Goal: Navigation & Orientation: Find specific page/section

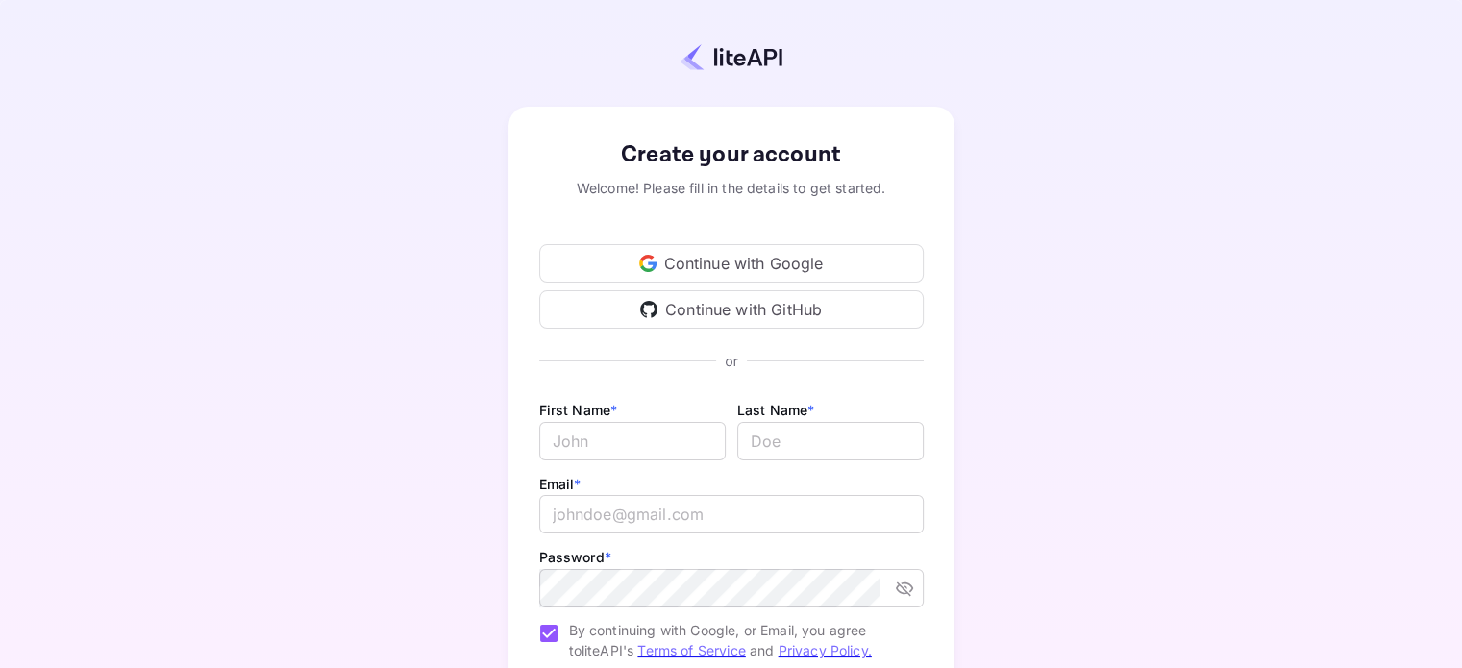
click at [723, 268] on div "Continue with Google" at bounding box center [731, 263] width 384 height 38
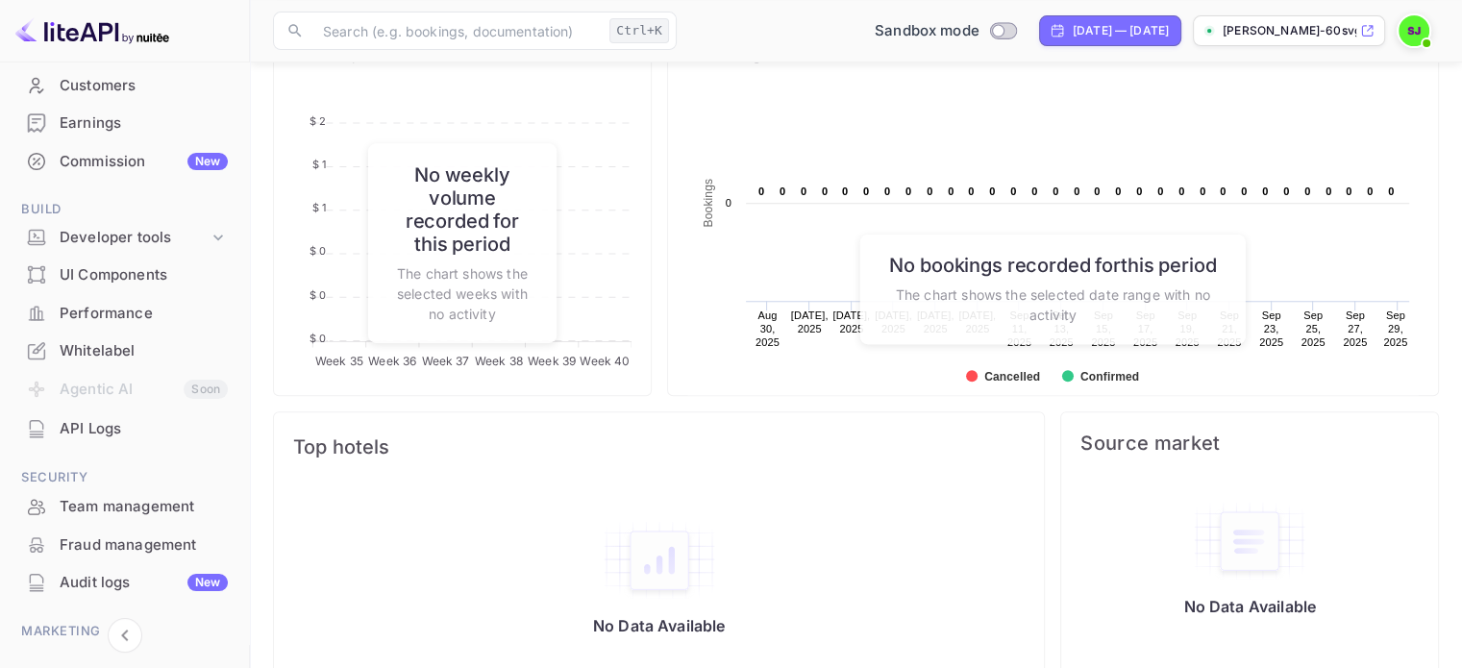
scroll to position [8, 0]
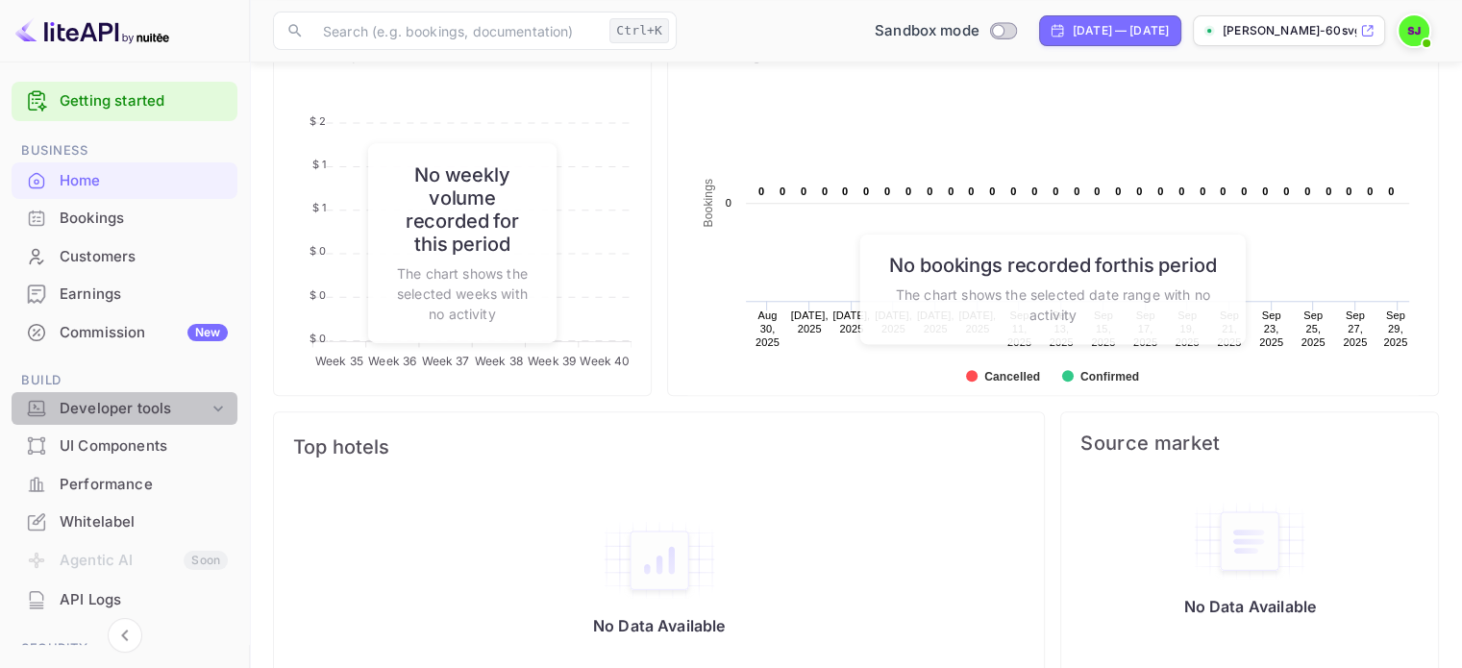
click at [142, 413] on div "Developer tools" at bounding box center [134, 409] width 149 height 22
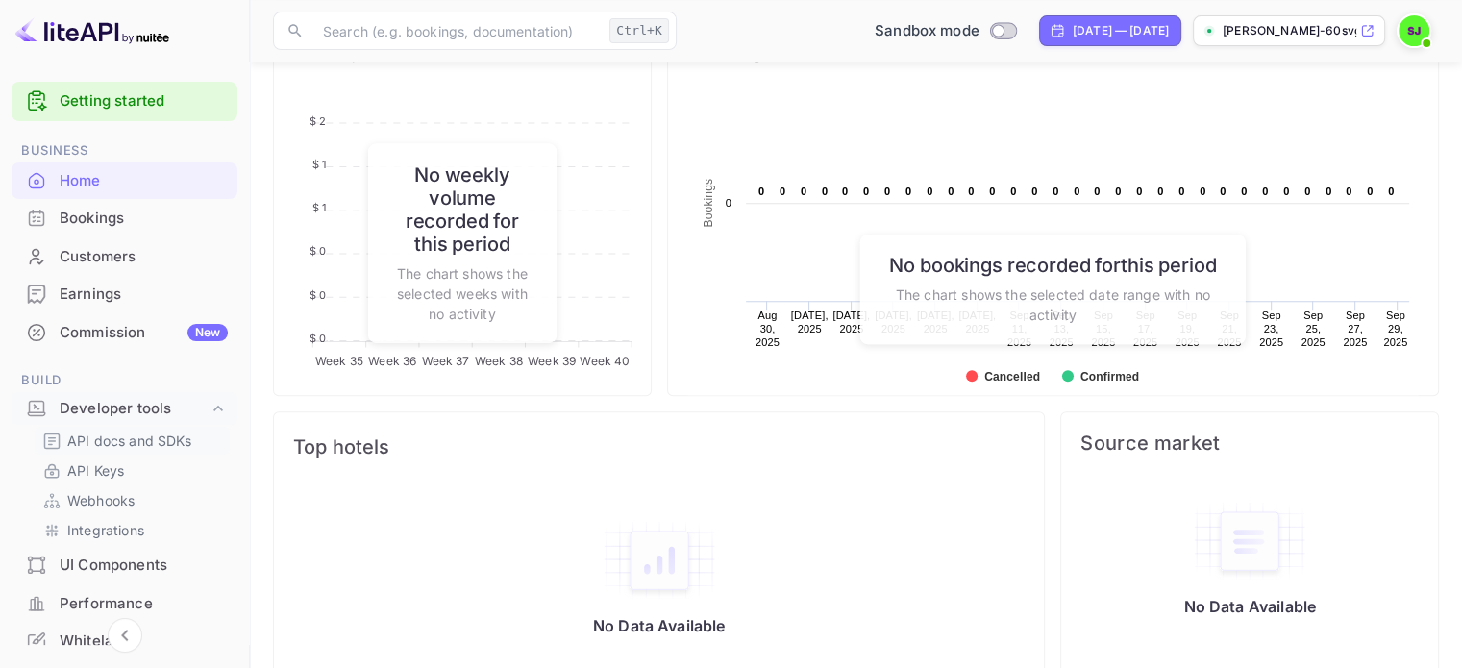
click at [135, 434] on p "API docs and SDKs" at bounding box center [129, 441] width 125 height 20
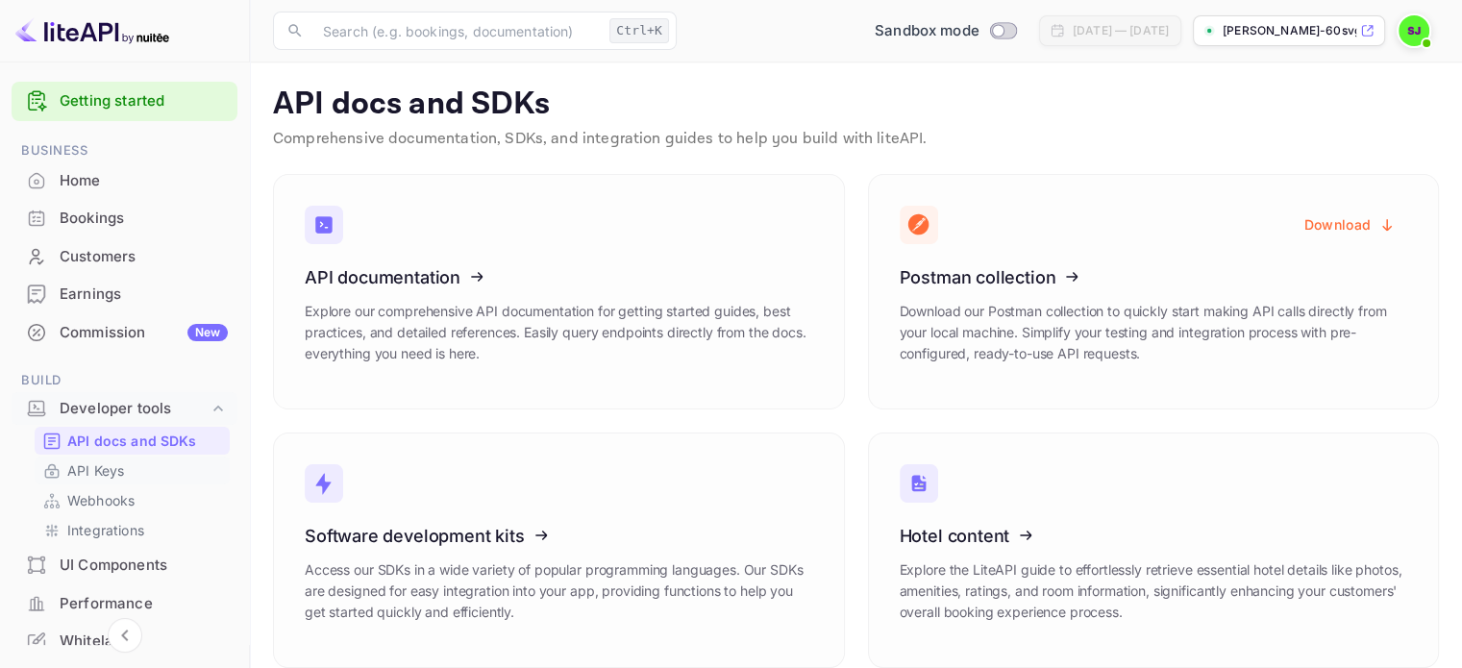
click at [96, 468] on p "API Keys" at bounding box center [95, 470] width 57 height 20
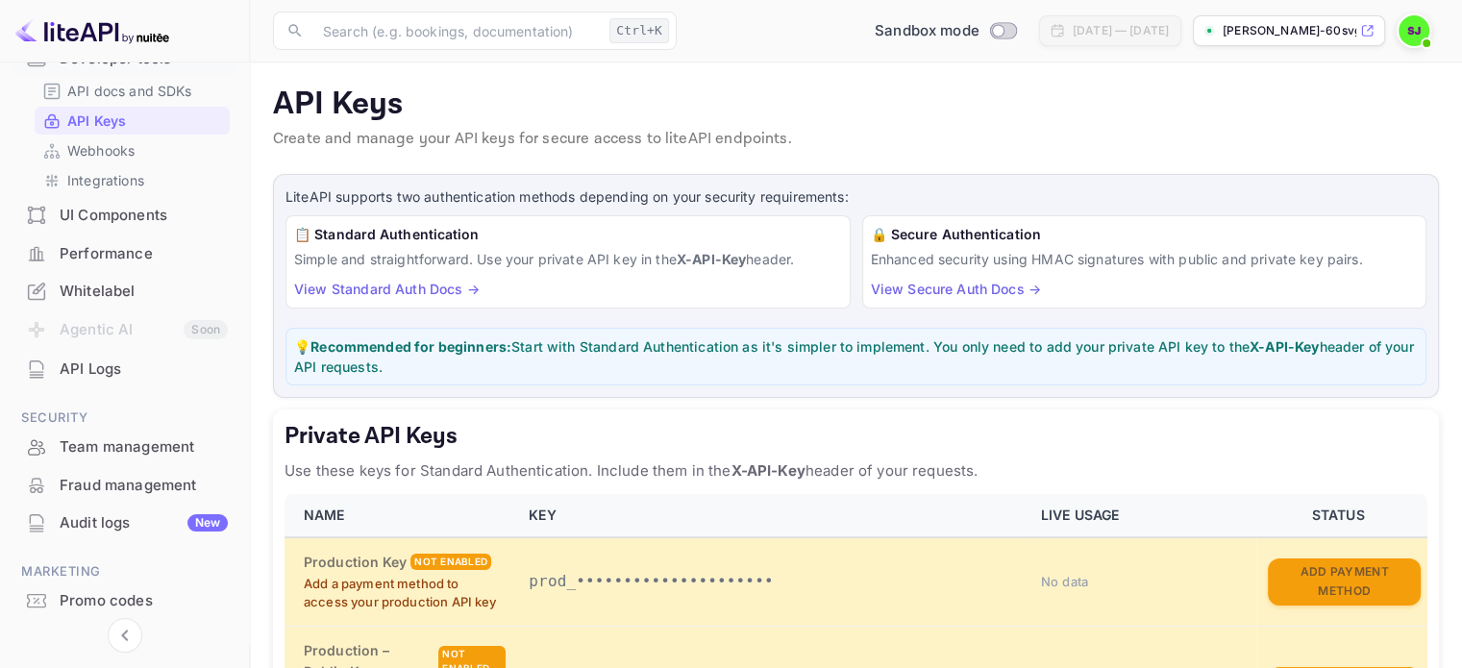
scroll to position [415, 0]
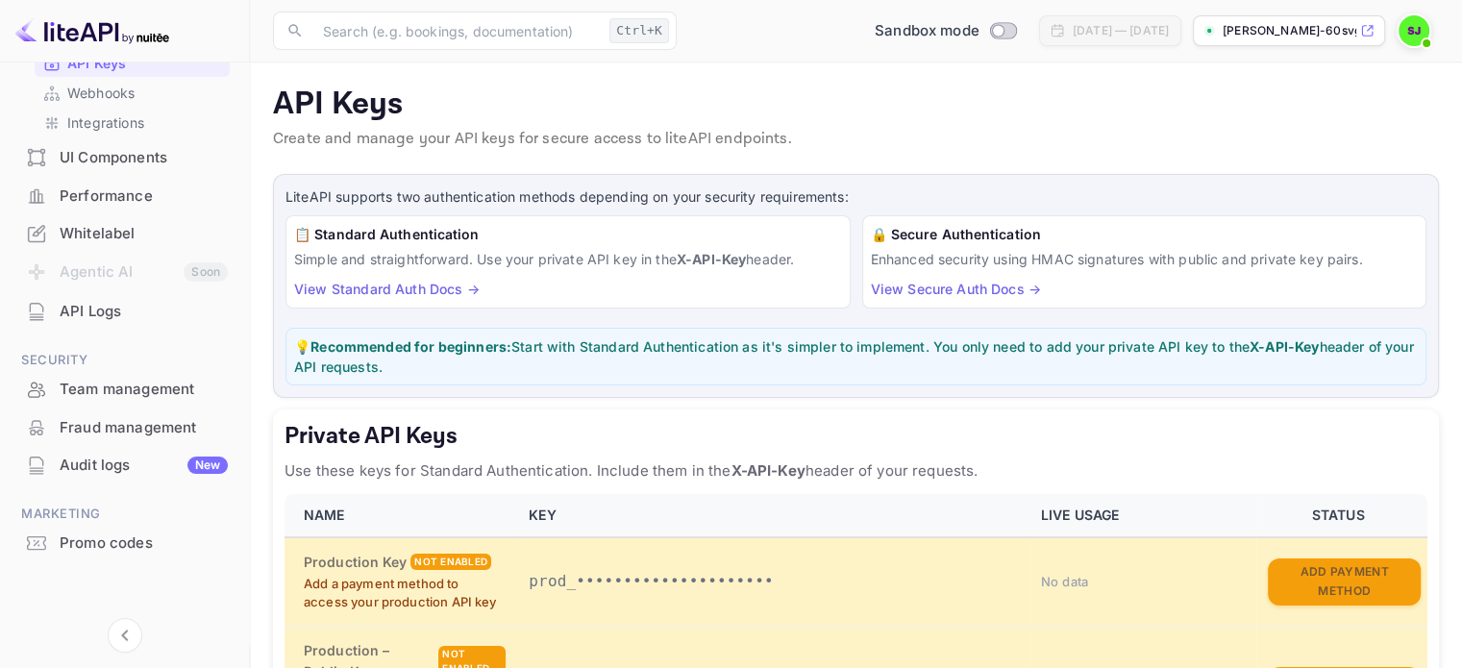
click at [112, 535] on div "Promo codes" at bounding box center [144, 544] width 168 height 22
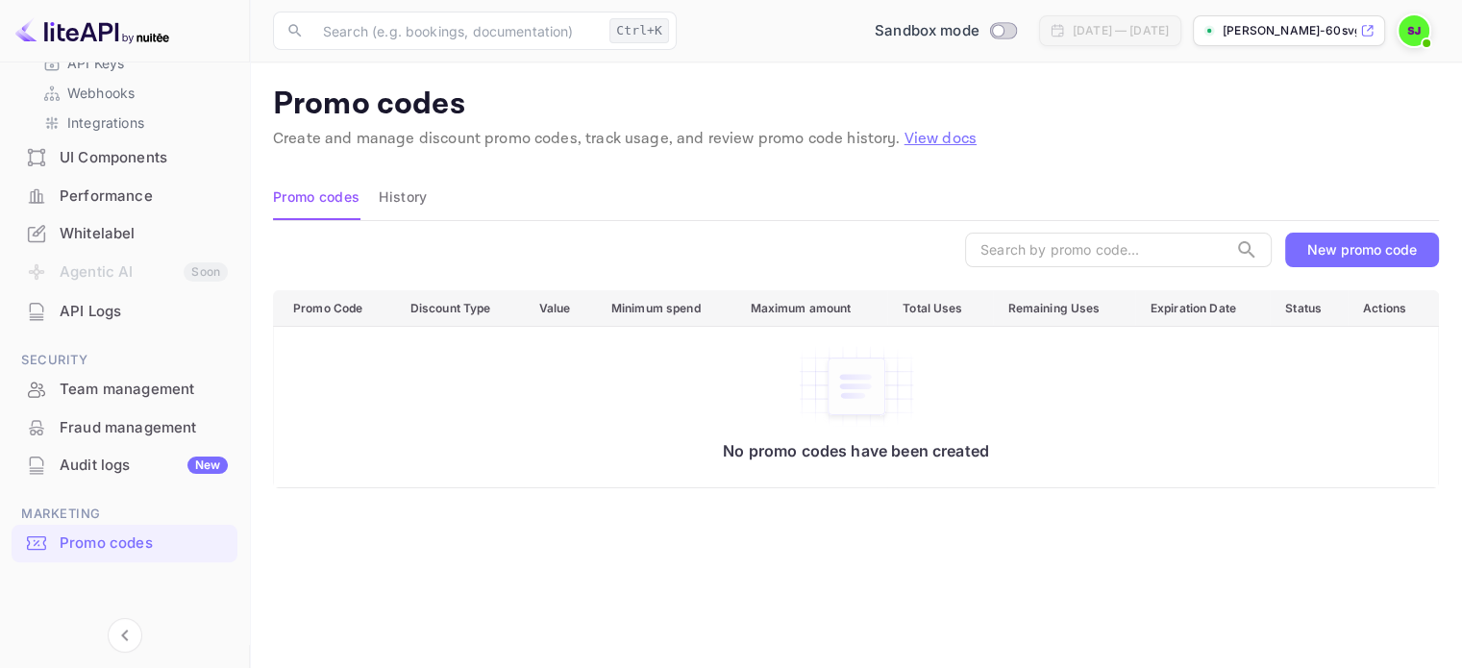
click at [95, 473] on div "Audit logs New" at bounding box center [144, 466] width 168 height 22
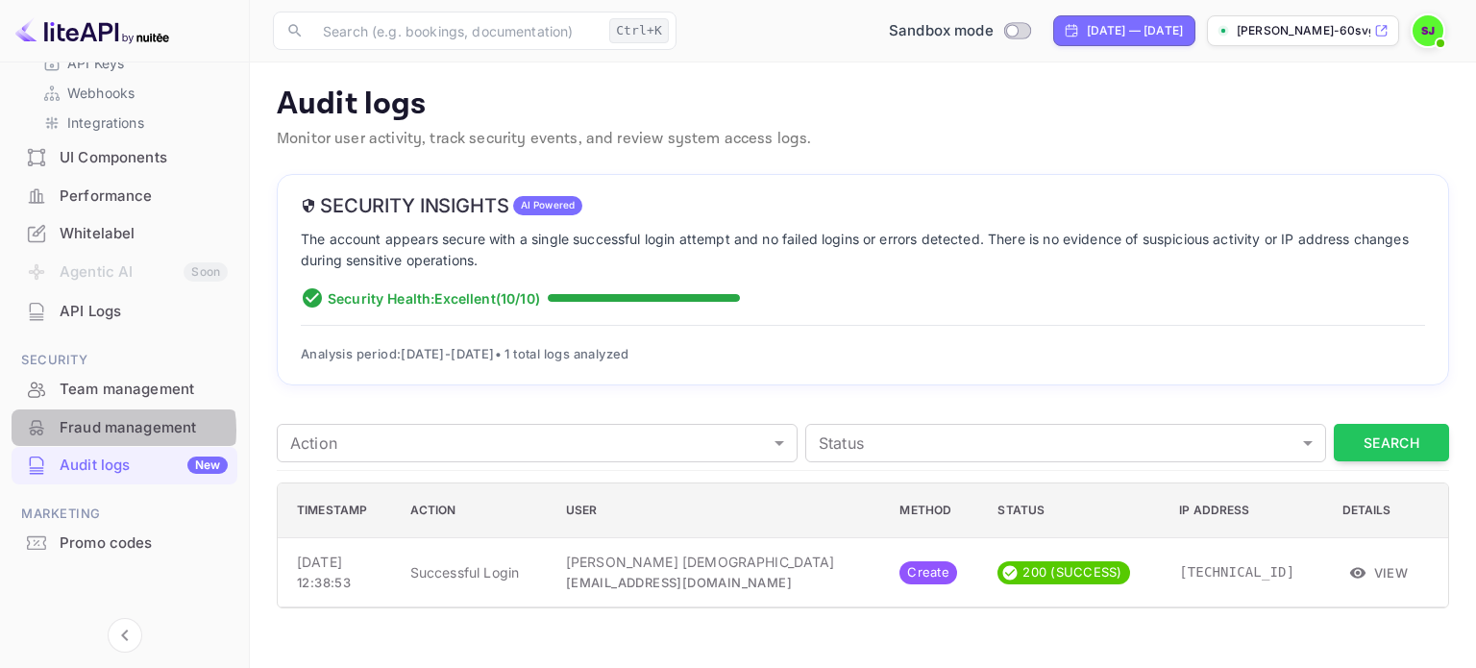
click at [106, 430] on div "Fraud management" at bounding box center [144, 428] width 168 height 22
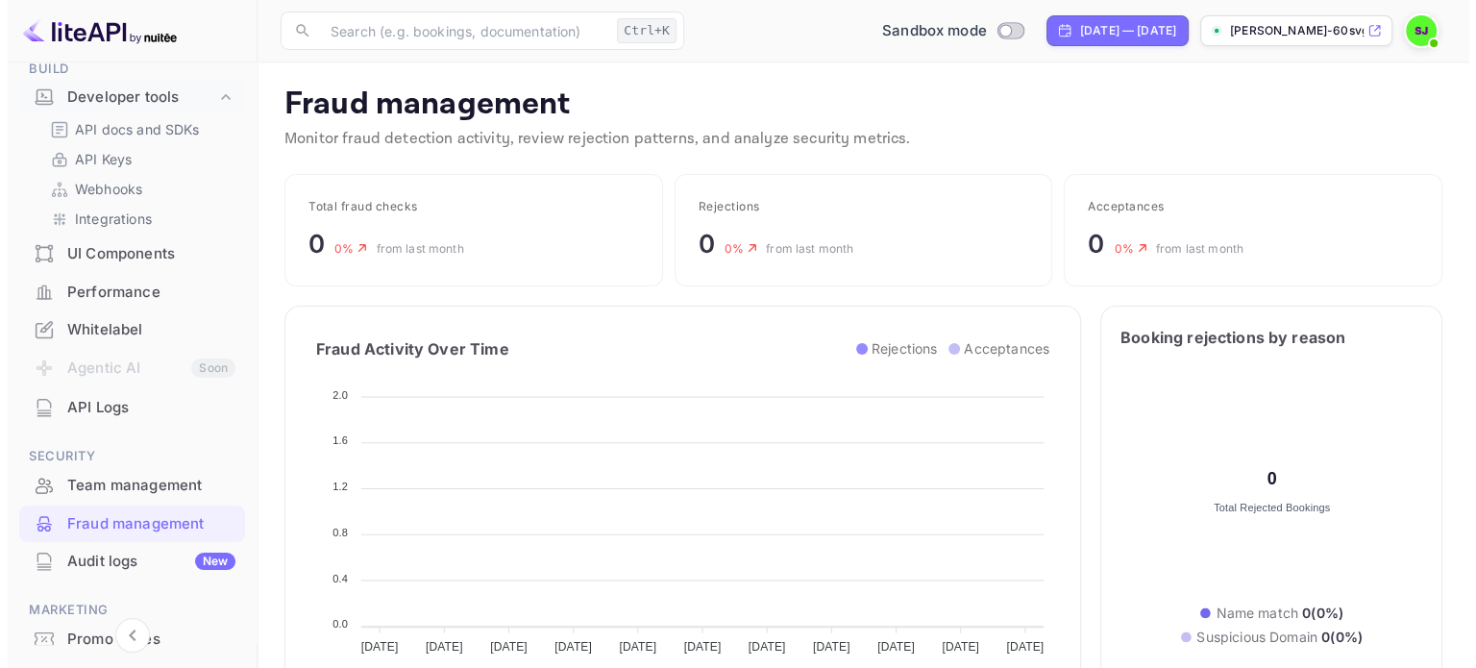
scroll to position [15, 15]
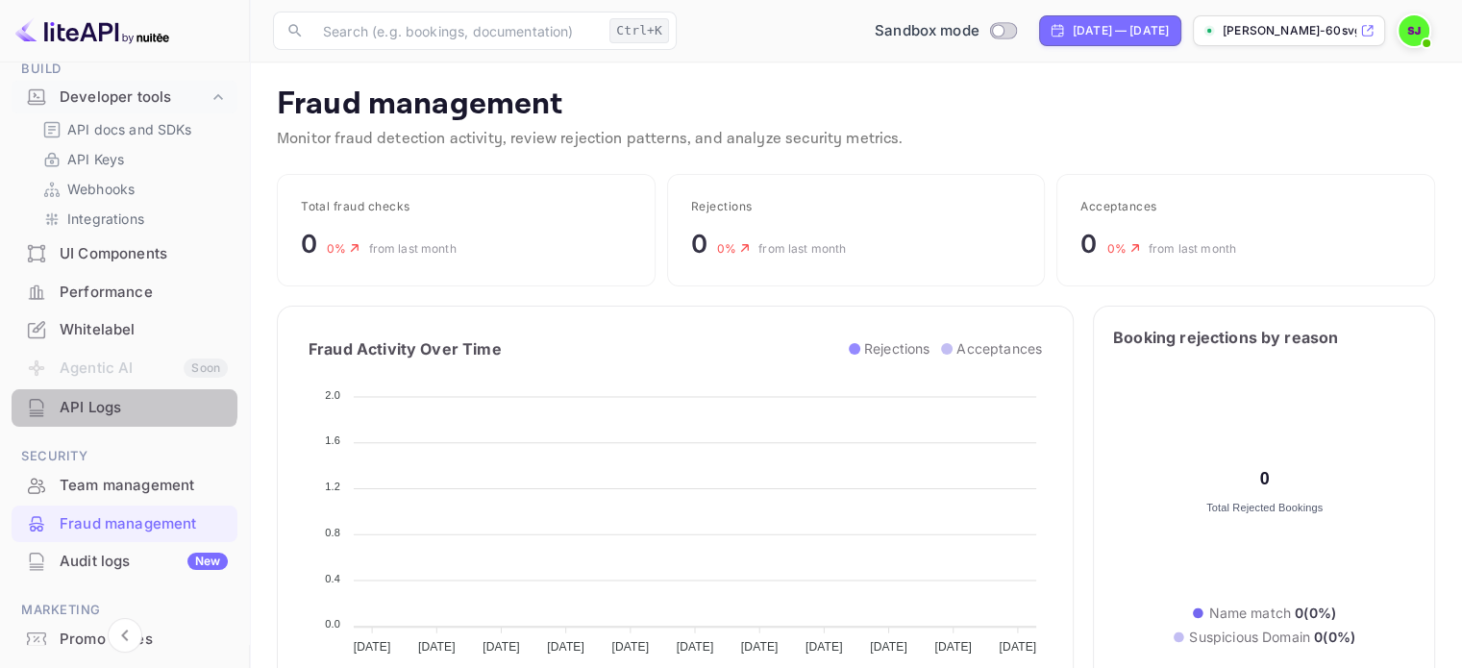
click at [115, 395] on div "API Logs" at bounding box center [125, 407] width 226 height 37
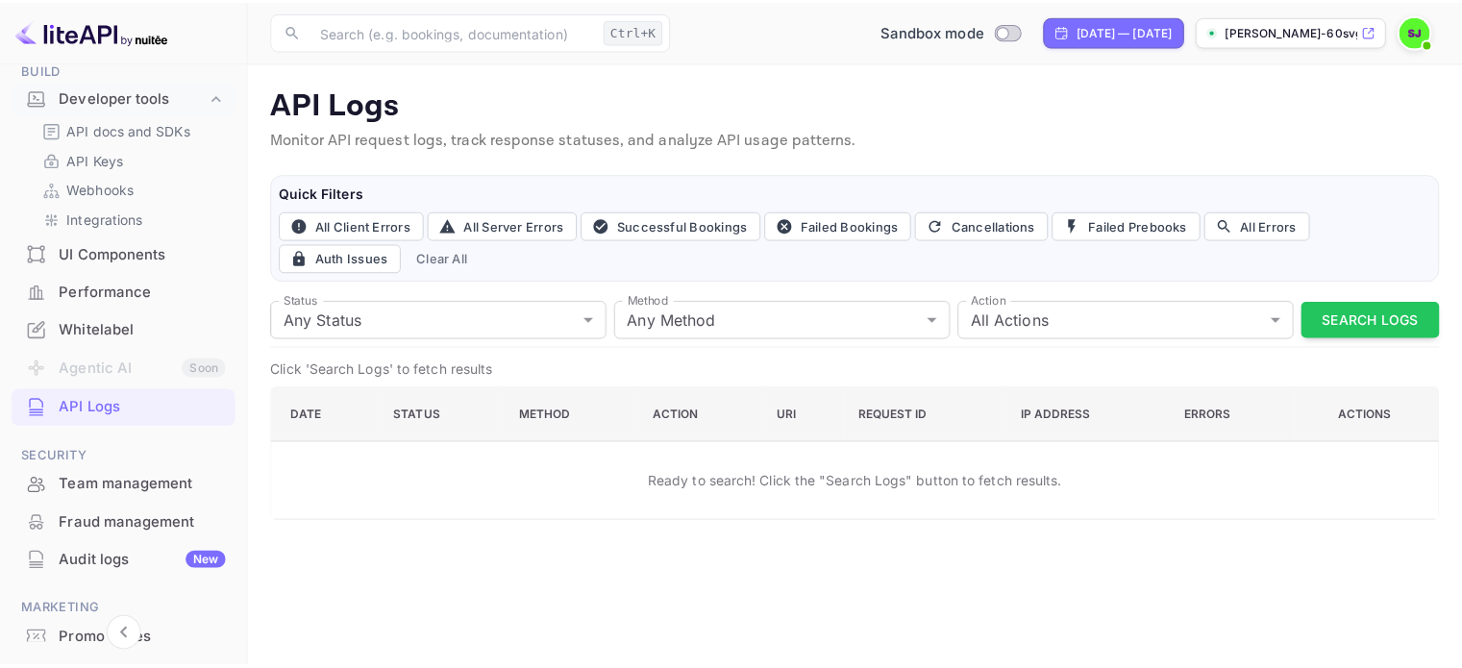
scroll to position [127, 0]
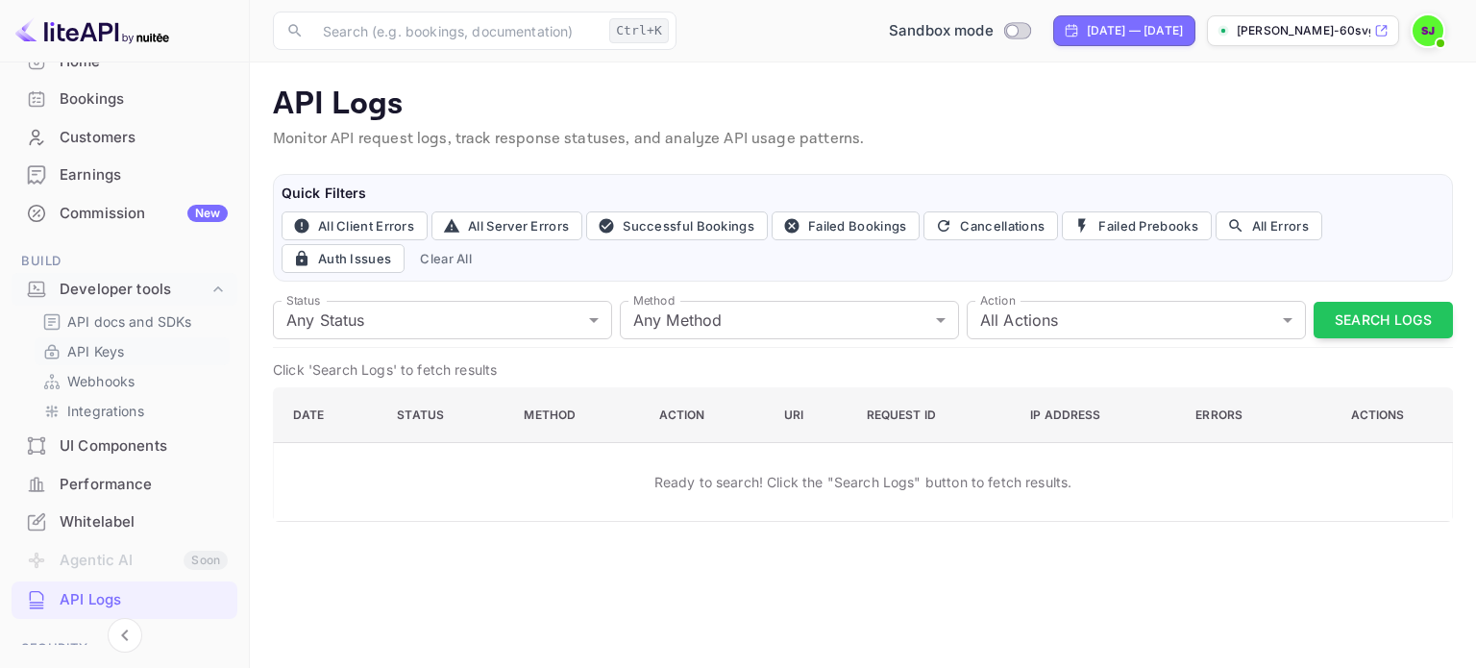
click at [123, 357] on p "API Keys" at bounding box center [95, 351] width 57 height 20
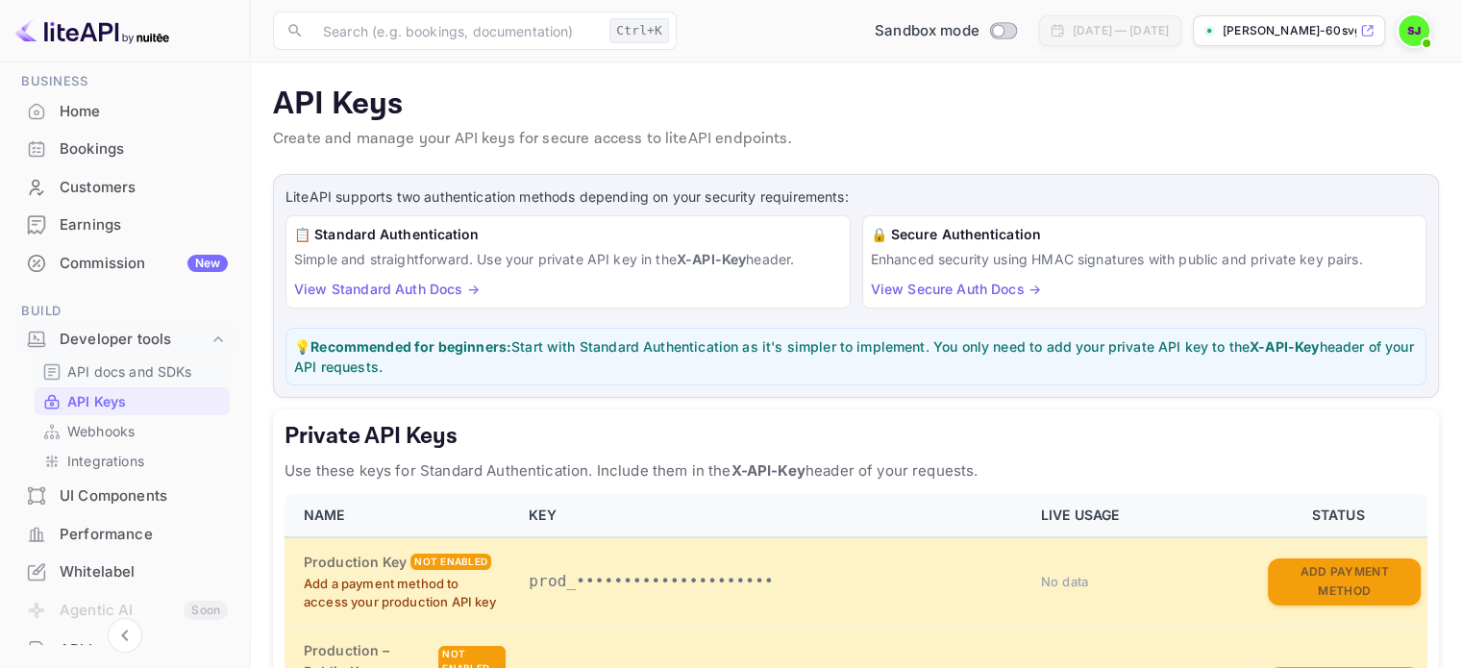
scroll to position [31, 0]
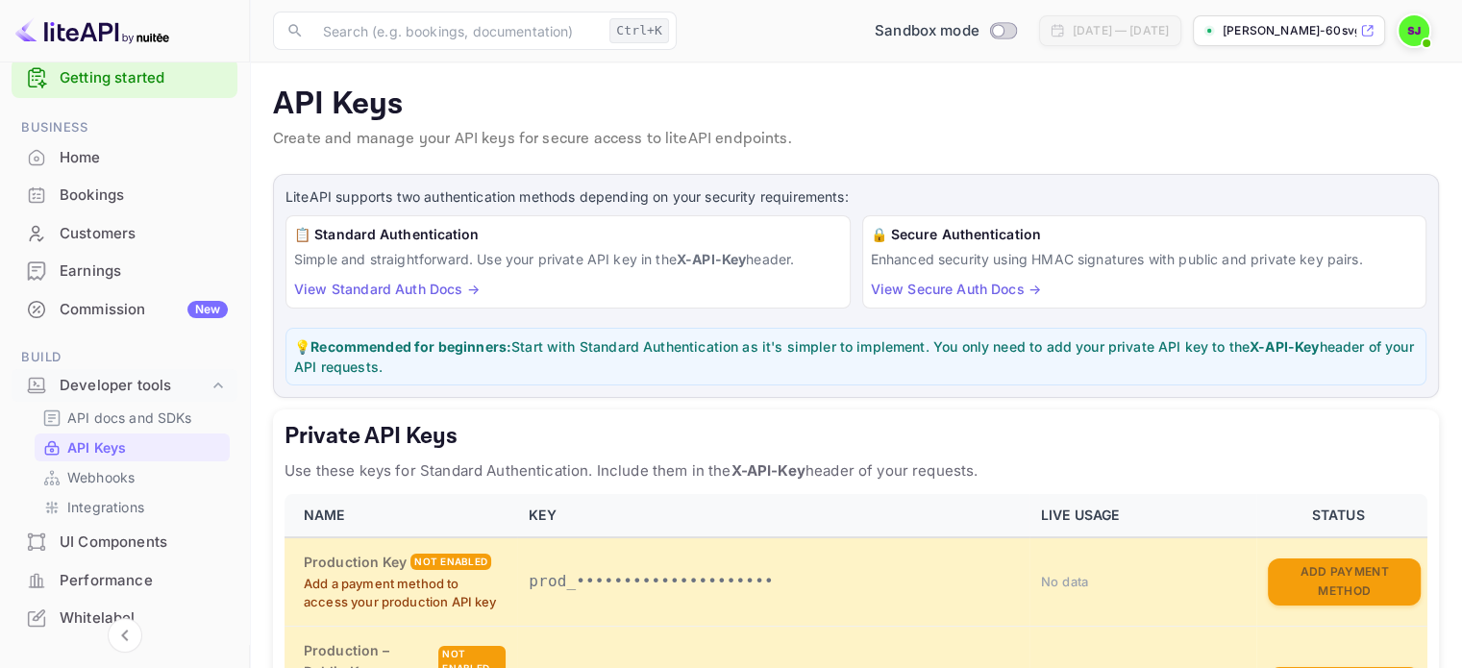
click at [131, 164] on div "Home" at bounding box center [144, 158] width 168 height 22
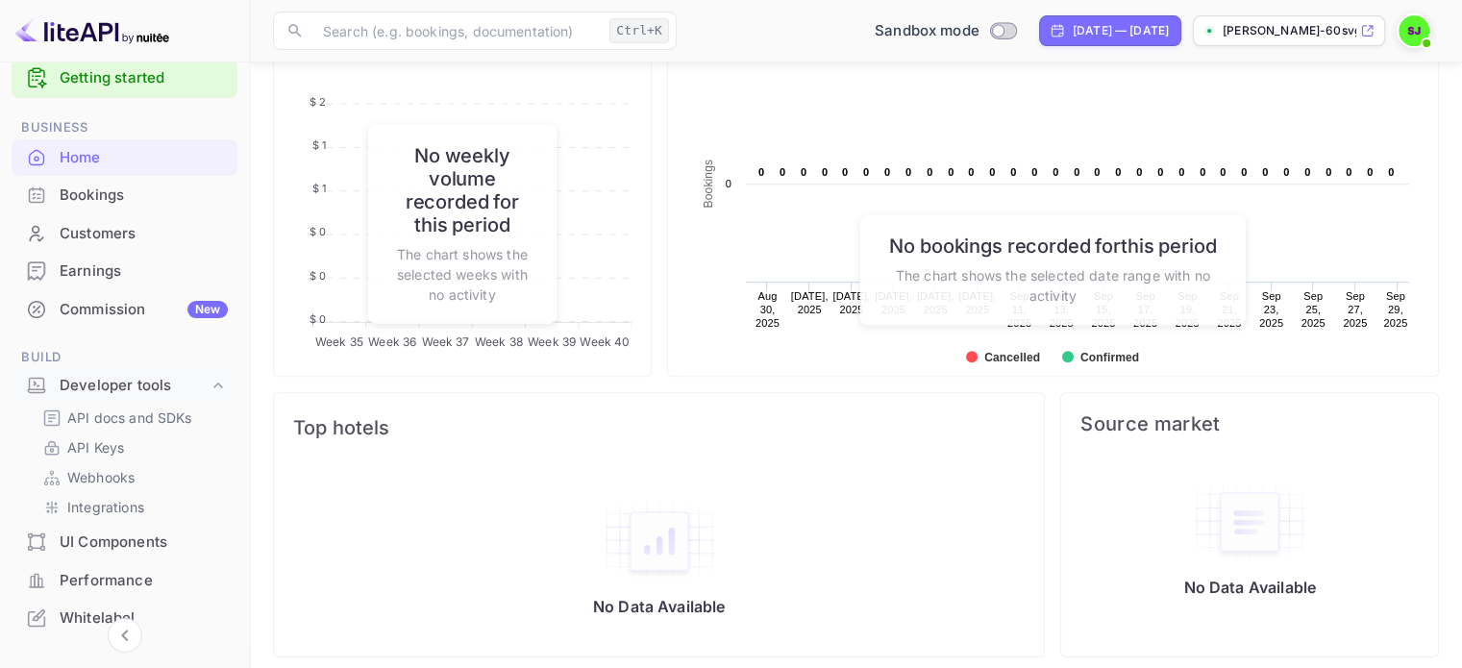
scroll to position [800, 0]
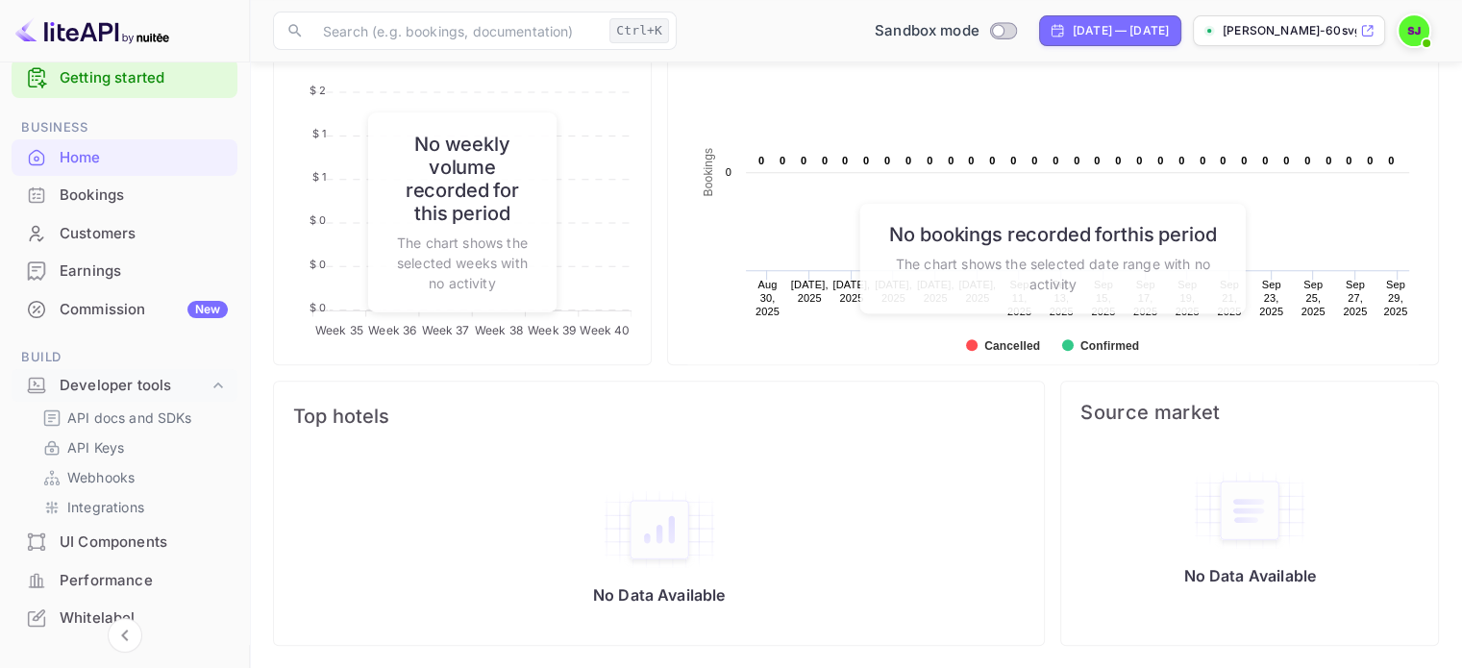
click at [84, 80] on link "Getting started" at bounding box center [144, 78] width 168 height 22
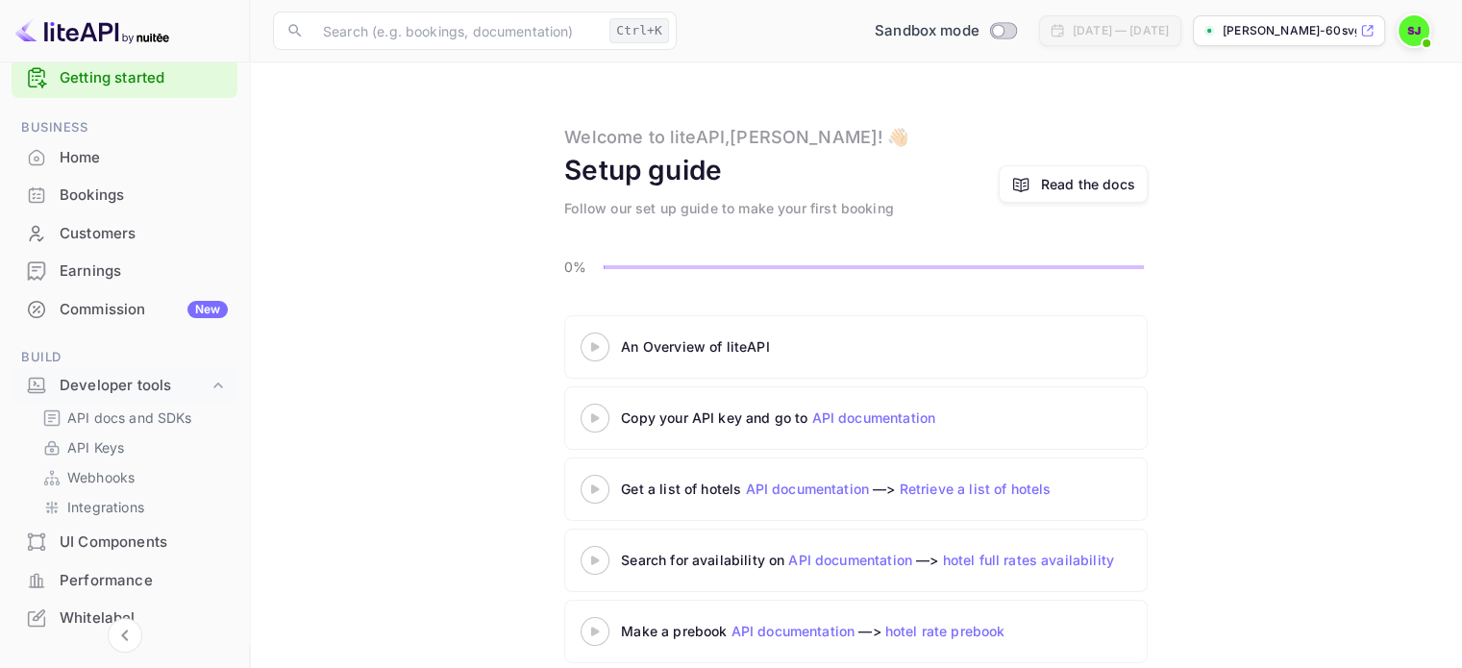
scroll to position [94, 0]
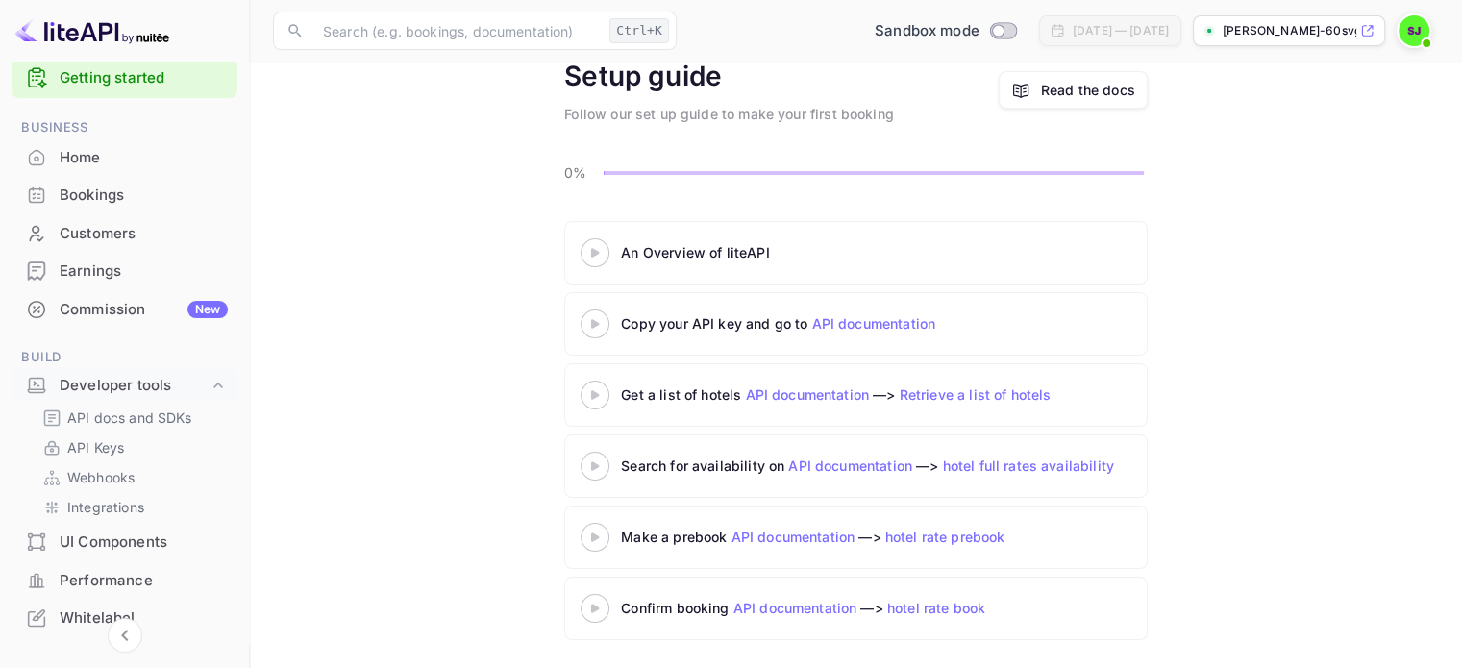
click at [869, 464] on link "API documentation" at bounding box center [850, 466] width 124 height 16
